Goal: Navigation & Orientation: Find specific page/section

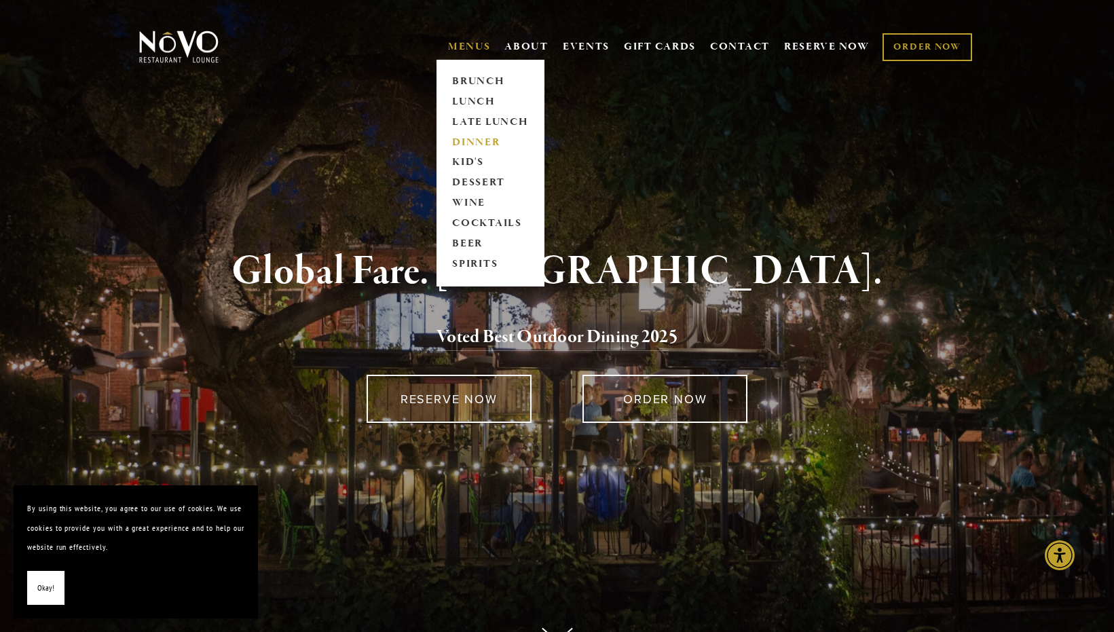
click at [469, 142] on link "DINNER" at bounding box center [490, 142] width 85 height 20
click at [461, 164] on link "KID'S" at bounding box center [490, 163] width 85 height 20
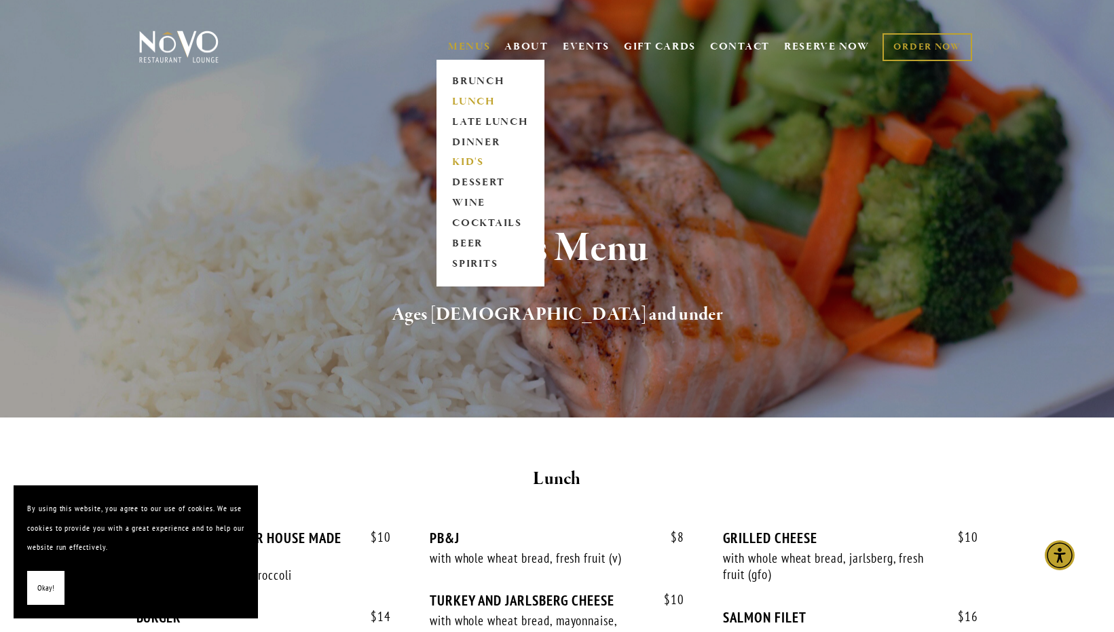
click at [470, 100] on link "LUNCH" at bounding box center [490, 102] width 85 height 20
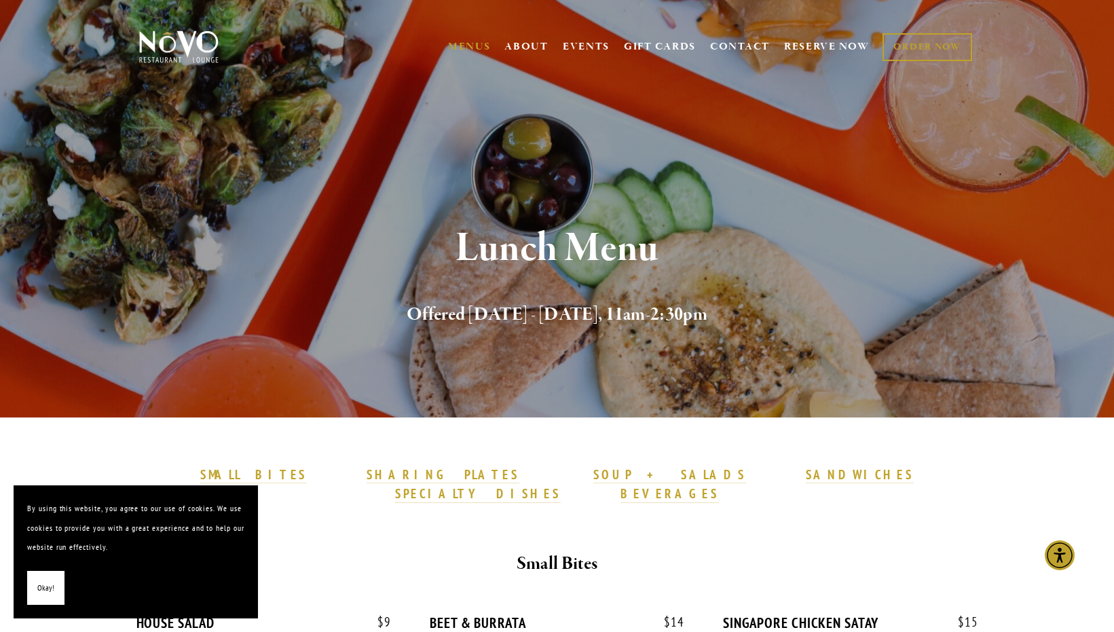
scroll to position [1, 0]
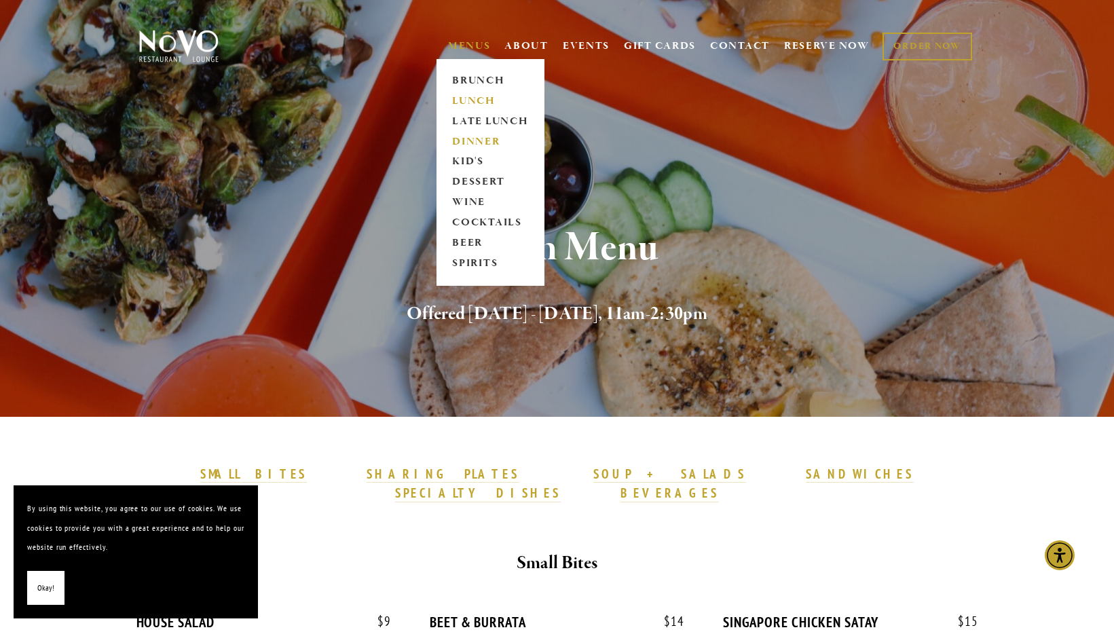
click at [480, 142] on link "DINNER" at bounding box center [490, 142] width 85 height 20
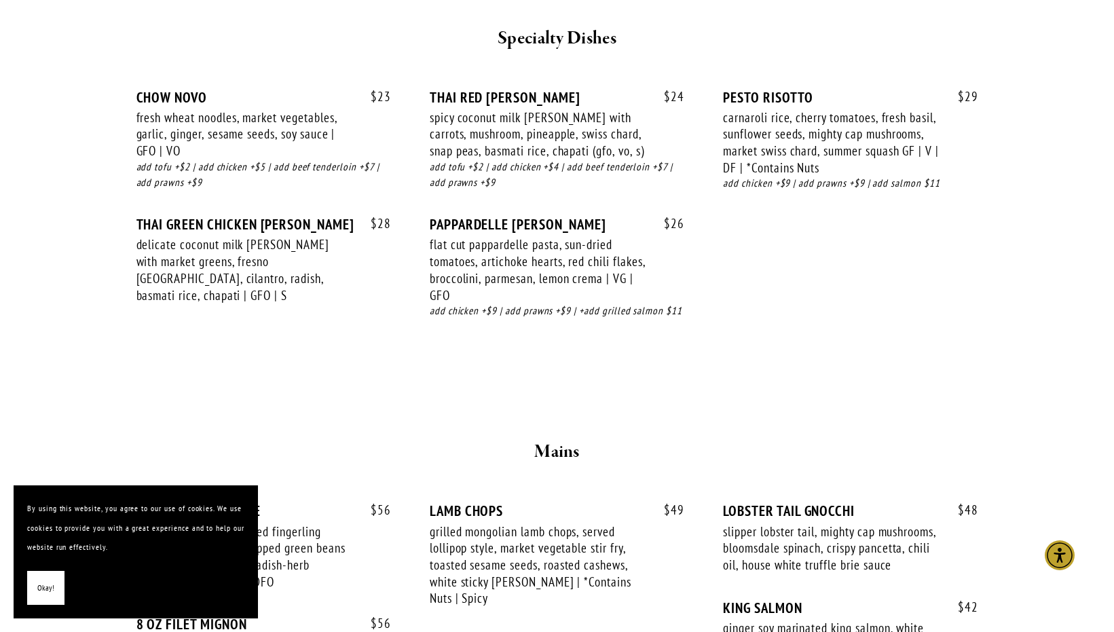
scroll to position [1910, 0]
